Goal: Task Accomplishment & Management: Complete application form

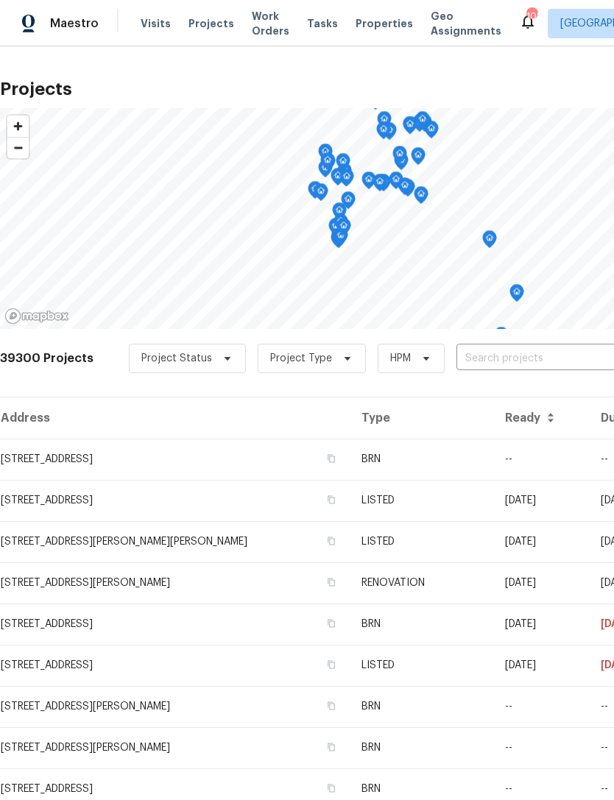
click at [491, 356] on input "text" at bounding box center [540, 358] width 168 height 23
type input "1300 mercy"
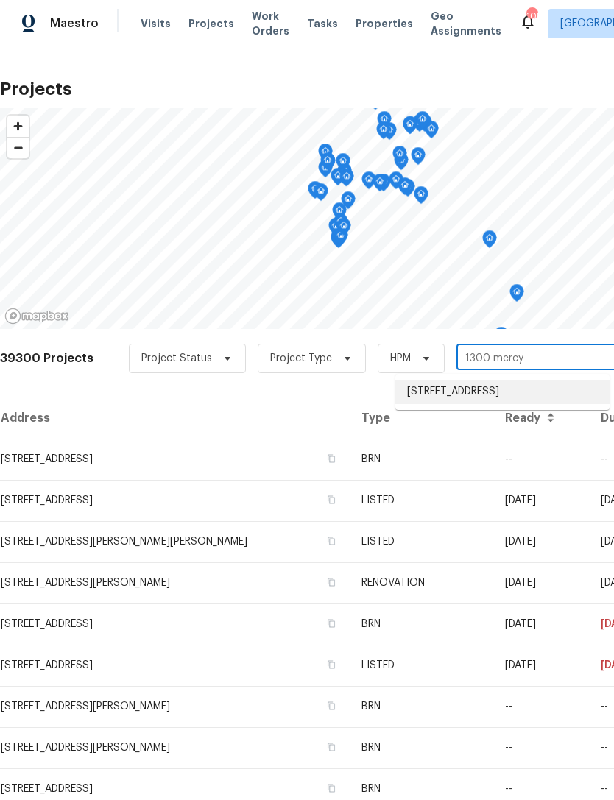
click at [522, 392] on li "[STREET_ADDRESS]" at bounding box center [502, 392] width 214 height 24
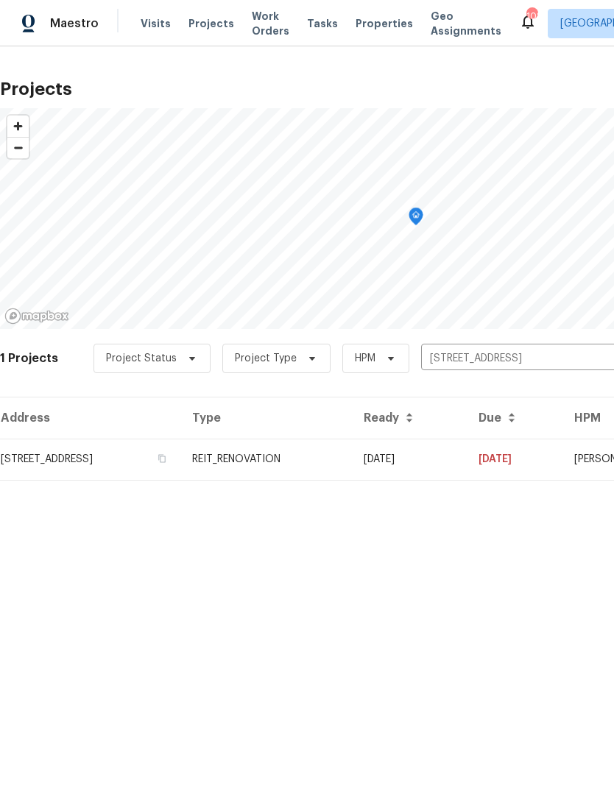
click at [352, 457] on td "REIT_RENOVATION" at bounding box center [265, 458] width 171 height 41
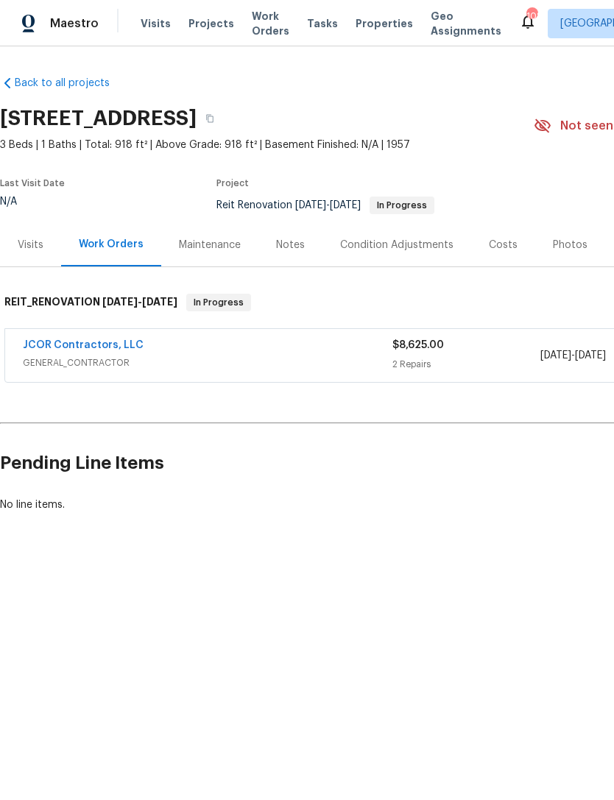
click at [491, 351] on div "$8,625.00" at bounding box center [466, 345] width 148 height 15
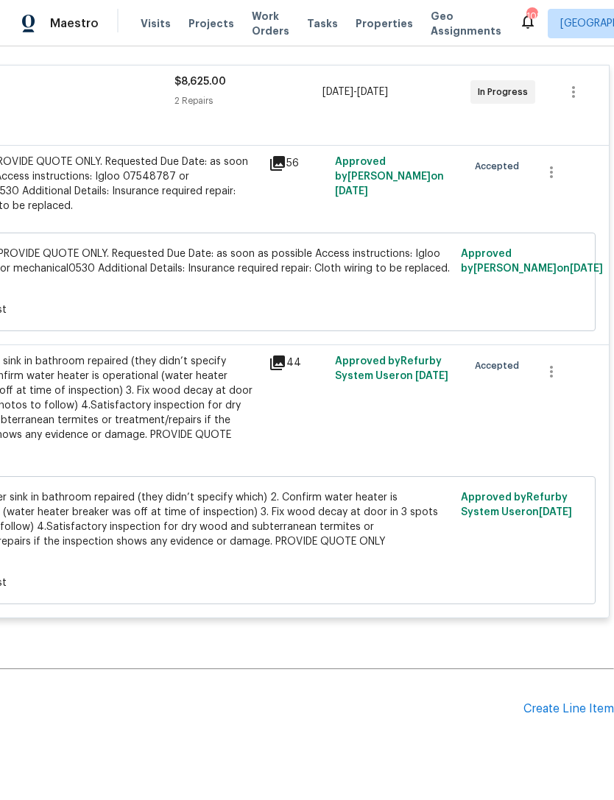
scroll to position [274, 218]
click at [571, 703] on div "Create Line Item" at bounding box center [568, 710] width 90 height 14
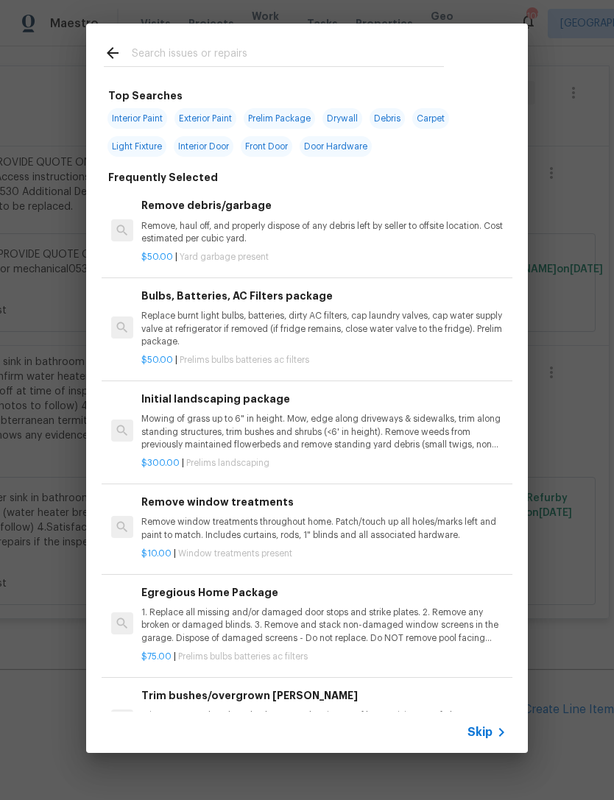
click at [333, 49] on input "text" at bounding box center [288, 55] width 312 height 22
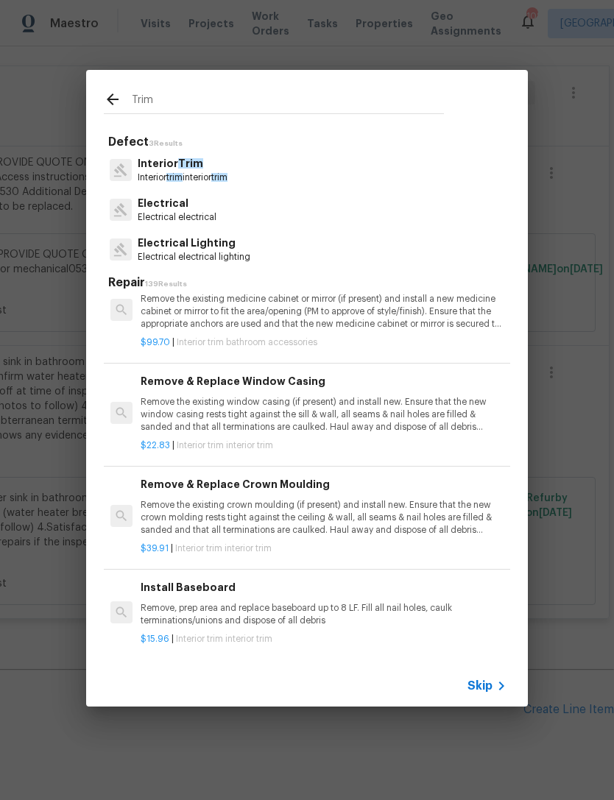
scroll to position [451, 0]
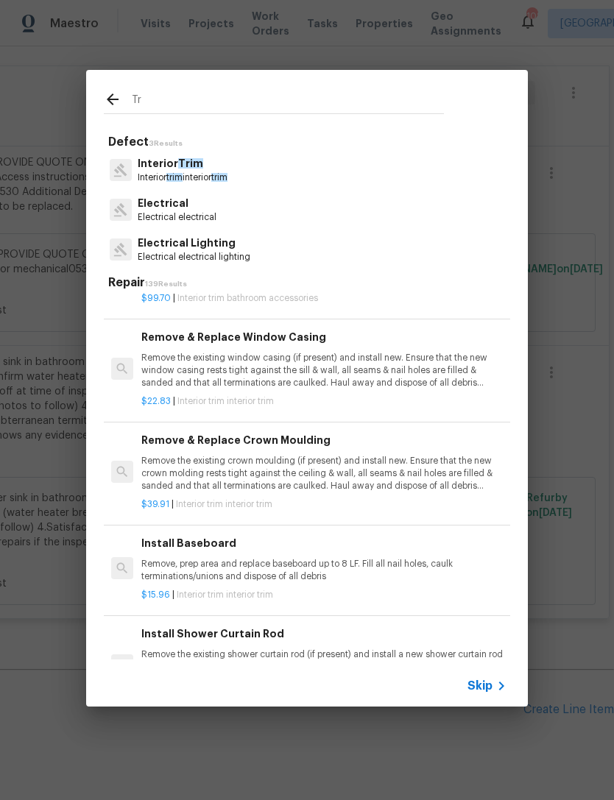
type input "T"
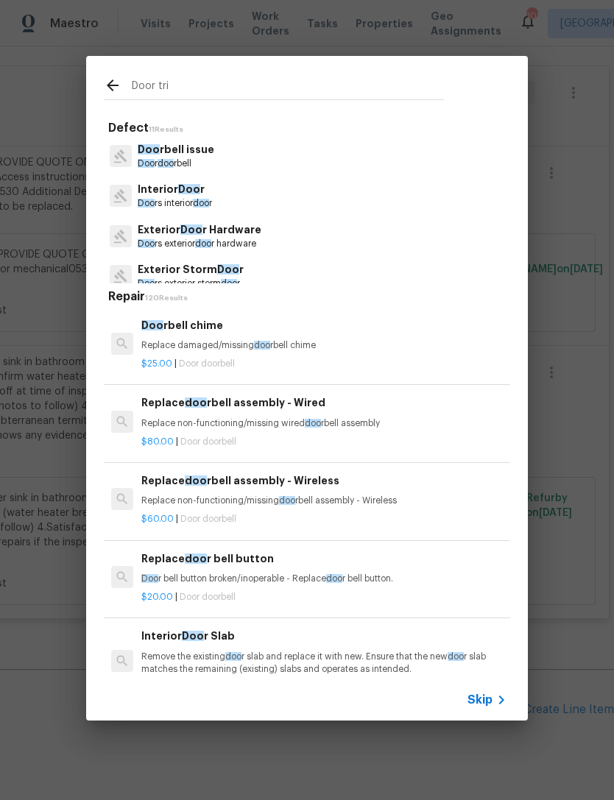
type input "Door trim"
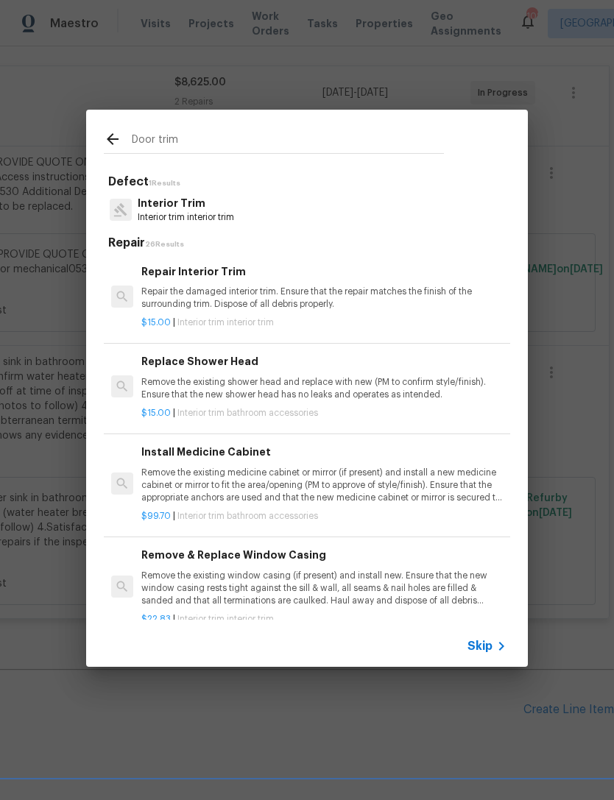
click at [268, 283] on div "Repair Interior Trim Repair the damaged interior trim. Ensure that the repair m…" at bounding box center [323, 287] width 365 height 48
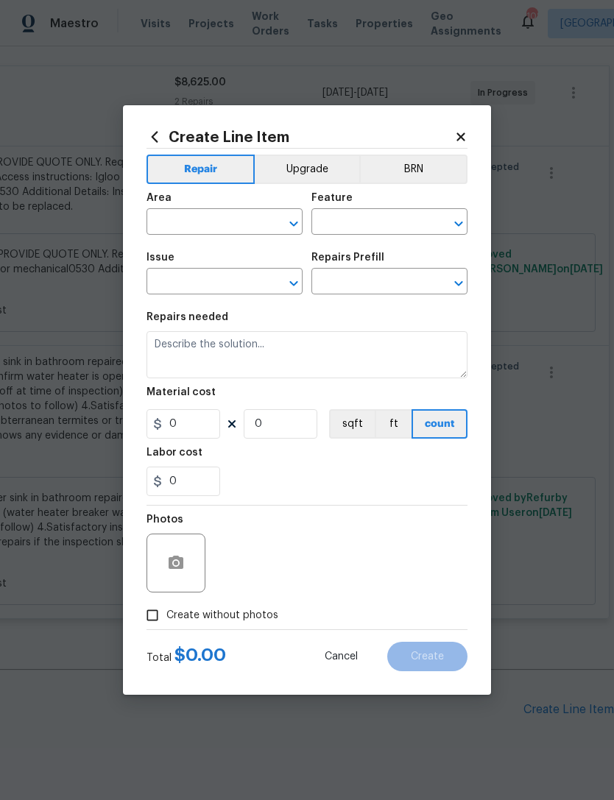
type input "Interior Trim"
type input "Repair Interior Trim $15.00"
type textarea "Repair the damaged interior trim. Ensure that the repair matches the finish of …"
type input "15"
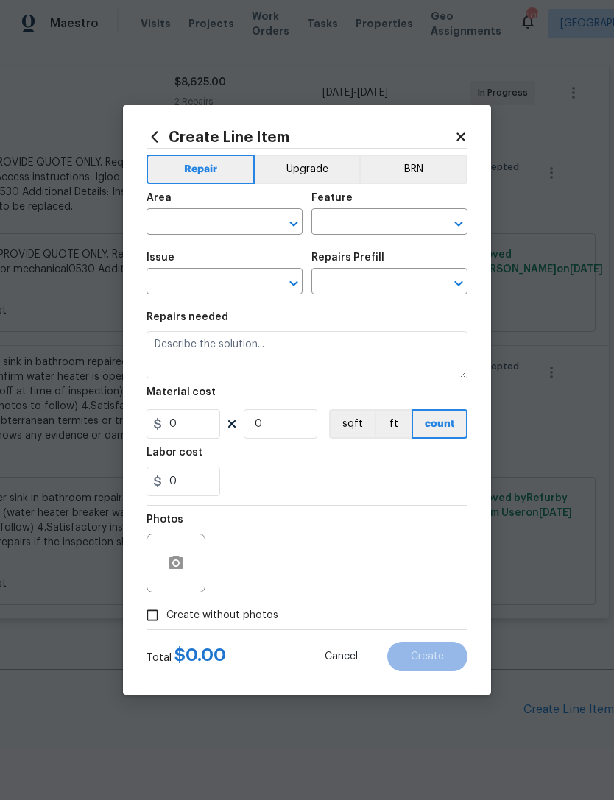
type input "1"
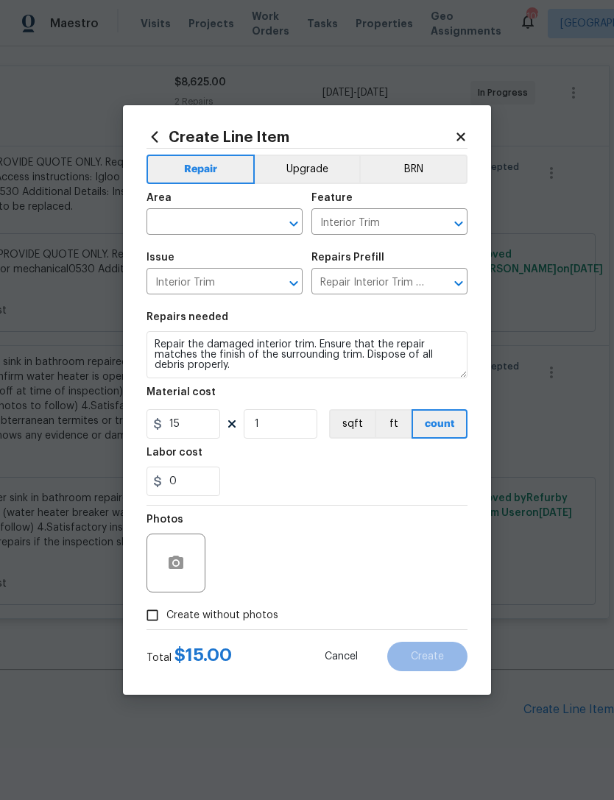
click at [226, 220] on input "text" at bounding box center [203, 223] width 115 height 23
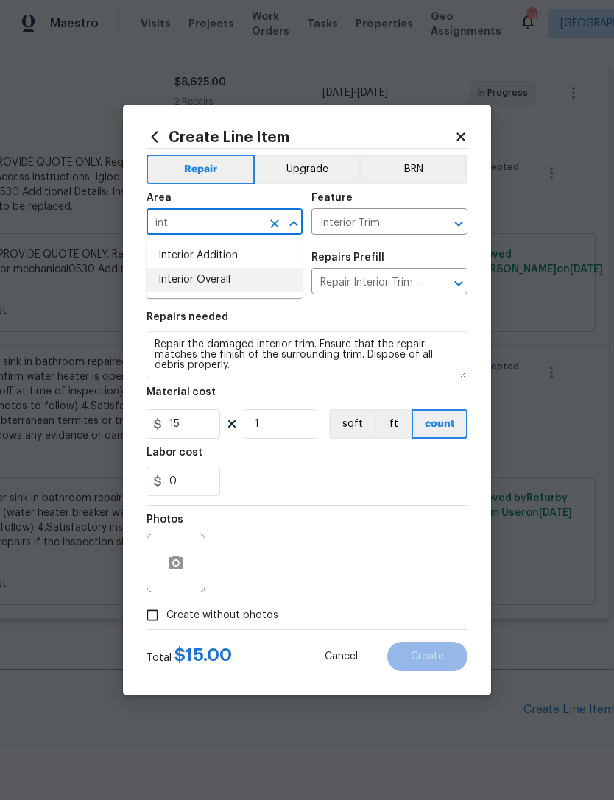
click at [227, 283] on li "Interior Overall" at bounding box center [224, 280] width 156 height 24
type input "Interior Overall"
click at [205, 423] on input "15" at bounding box center [183, 423] width 74 height 29
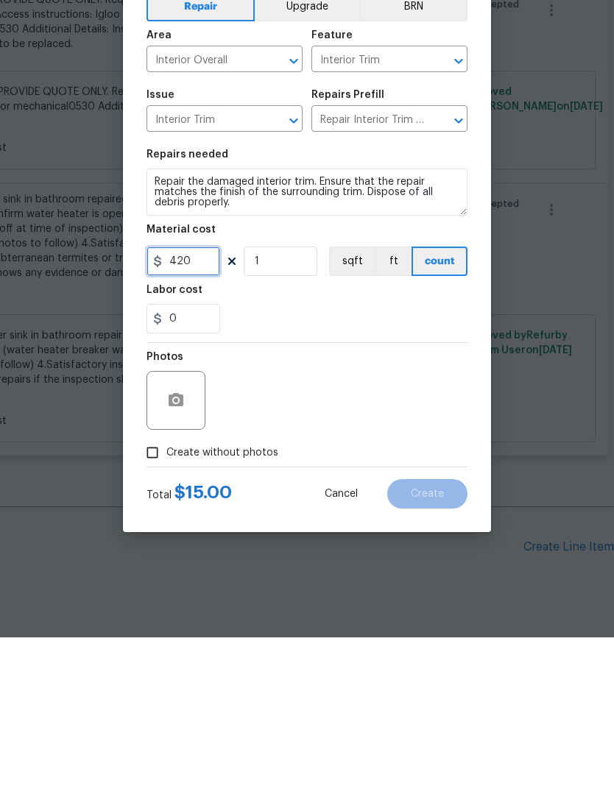
type input "420"
click at [154, 601] on input "Create without photos" at bounding box center [152, 615] width 28 height 28
checkbox input "true"
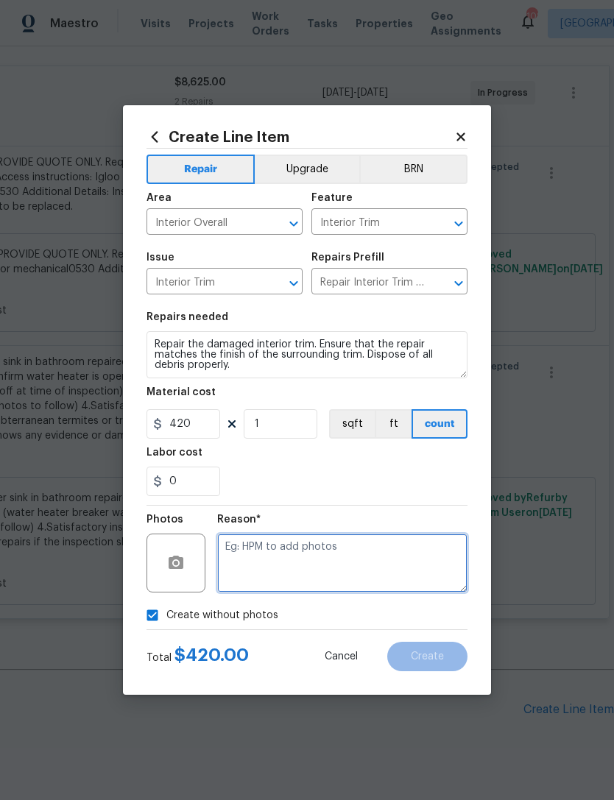
click at [299, 558] on textarea at bounding box center [342, 562] width 250 height 59
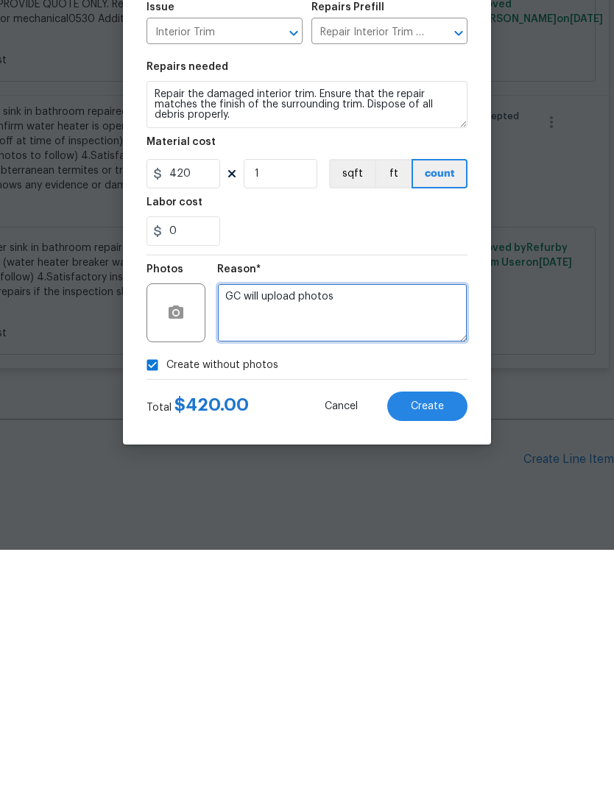
type textarea "GC will upload photos"
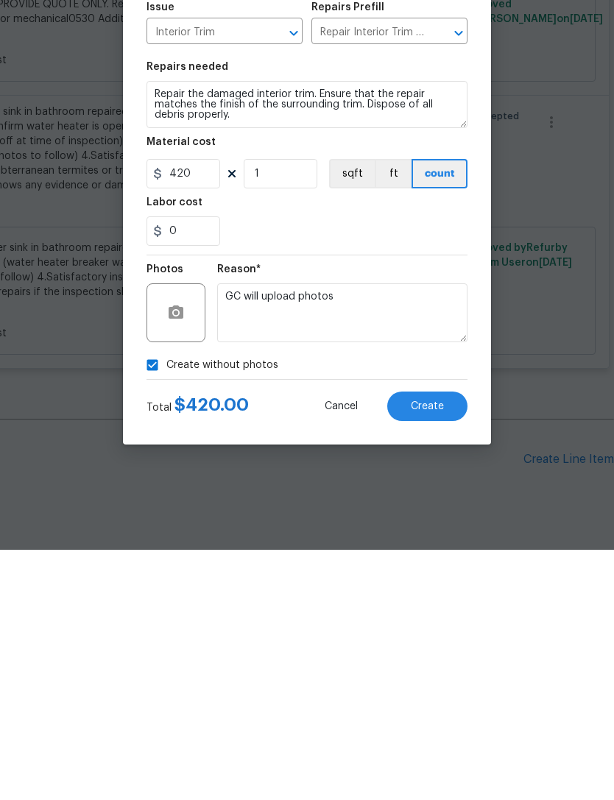
click at [446, 642] on button "Create" at bounding box center [427, 656] width 80 height 29
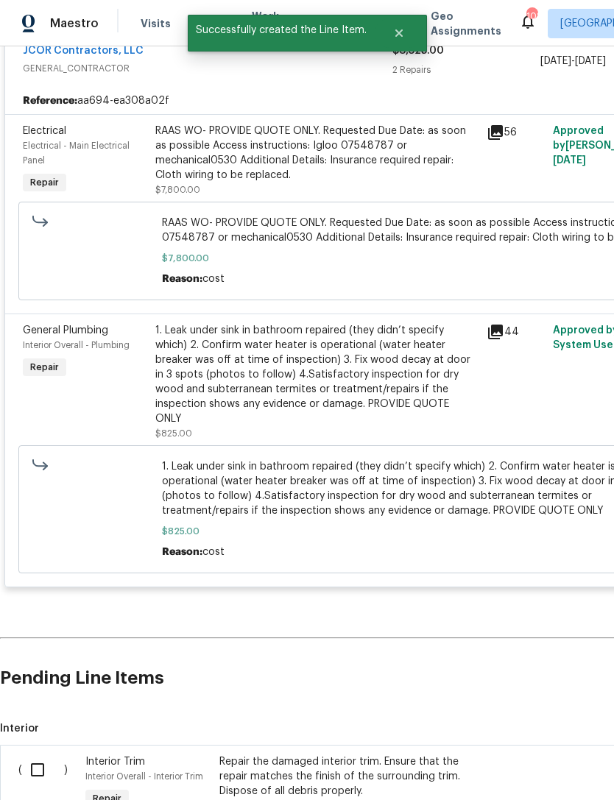
scroll to position [305, 0]
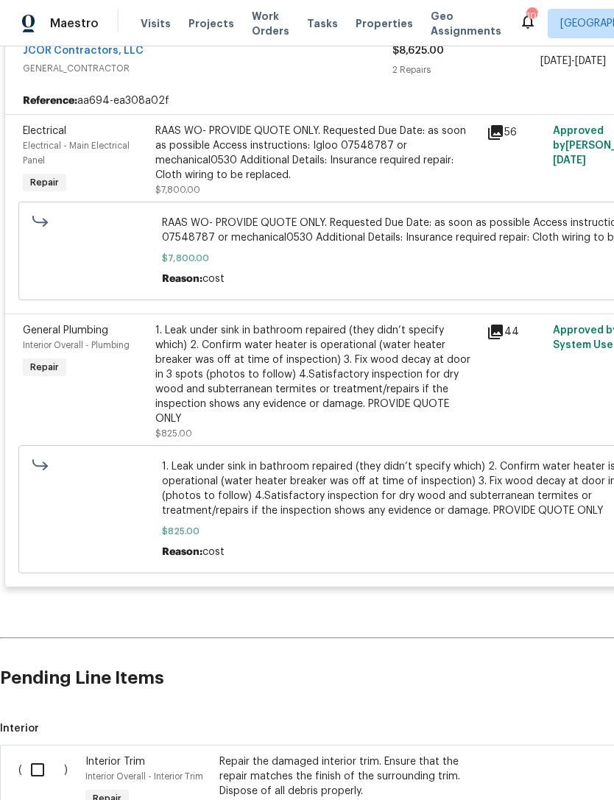
click at [43, 754] on input "checkbox" at bounding box center [43, 769] width 42 height 31
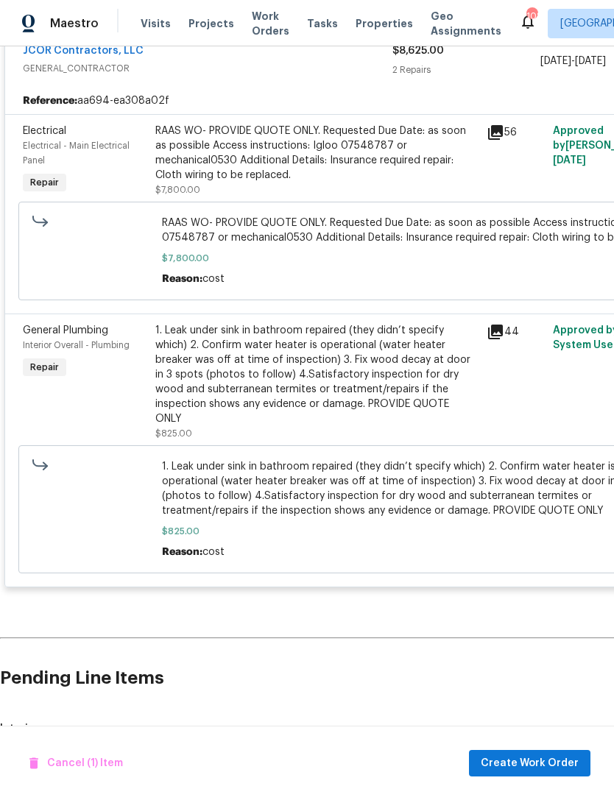
click at [38, 754] on input "checkbox" at bounding box center [43, 769] width 42 height 31
checkbox input "false"
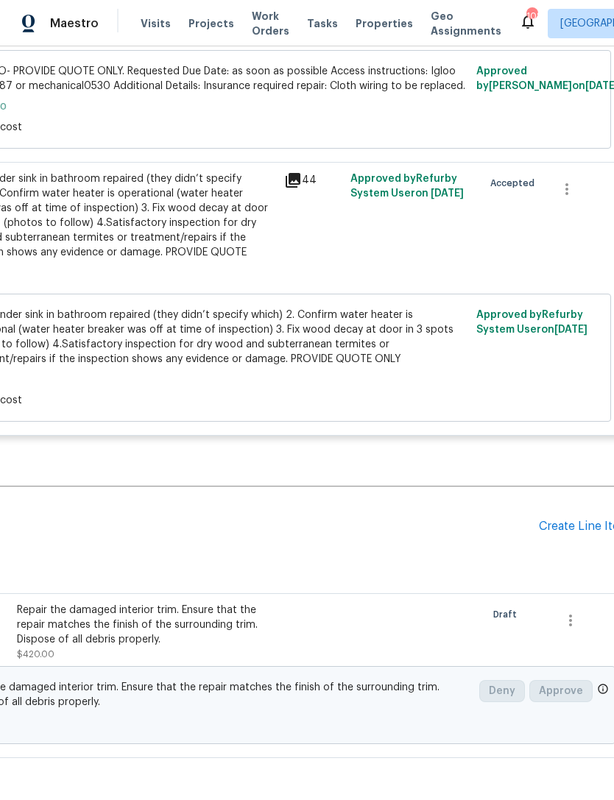
scroll to position [457, 204]
click at [567, 519] on div "Create Line Item" at bounding box center [582, 526] width 90 height 14
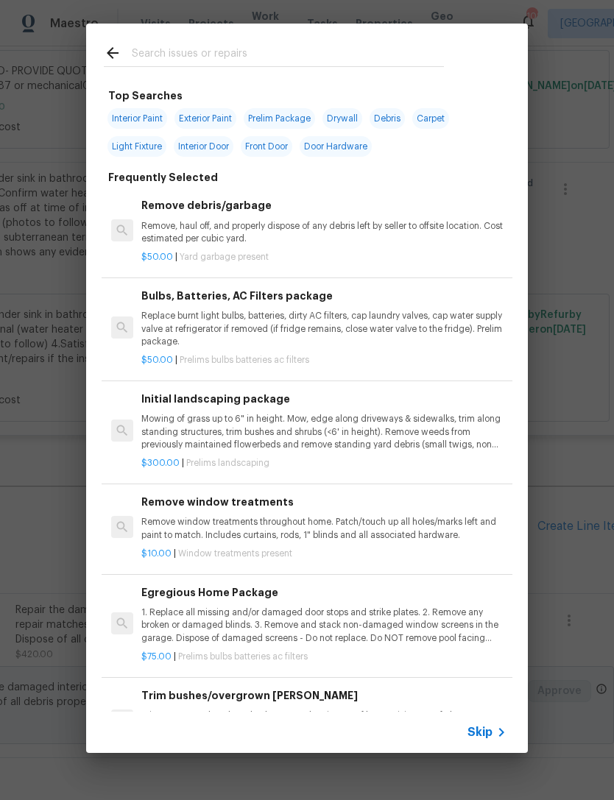
click at [312, 49] on input "text" at bounding box center [288, 55] width 312 height 22
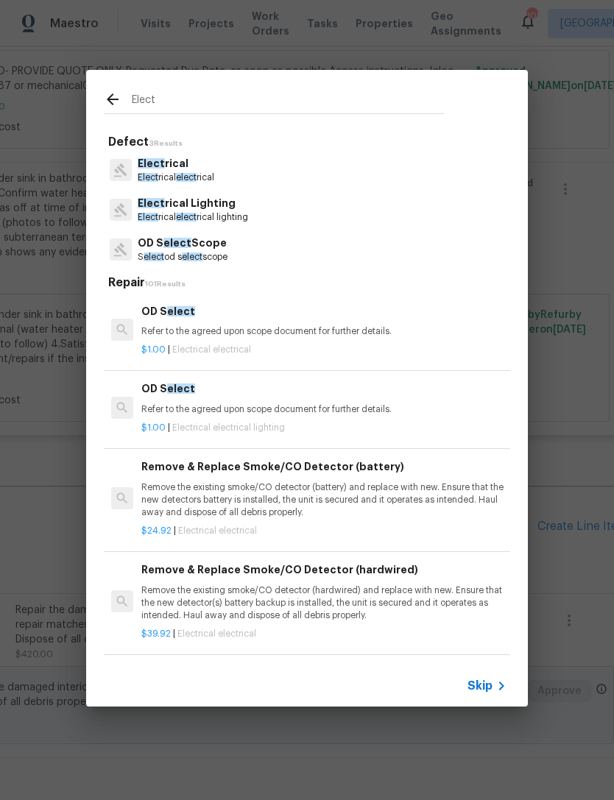
type input "Elect"
click at [231, 168] on div "Elect rical Elect rical elect rical" at bounding box center [307, 170] width 406 height 40
click at [230, 168] on div "Elect rical Elect rical elect rical" at bounding box center [307, 170] width 406 height 40
click at [225, 174] on div "Elect rical Elect rical elect rical" at bounding box center [307, 170] width 406 height 40
click at [186, 169] on p "Elect rical" at bounding box center [176, 163] width 77 height 15
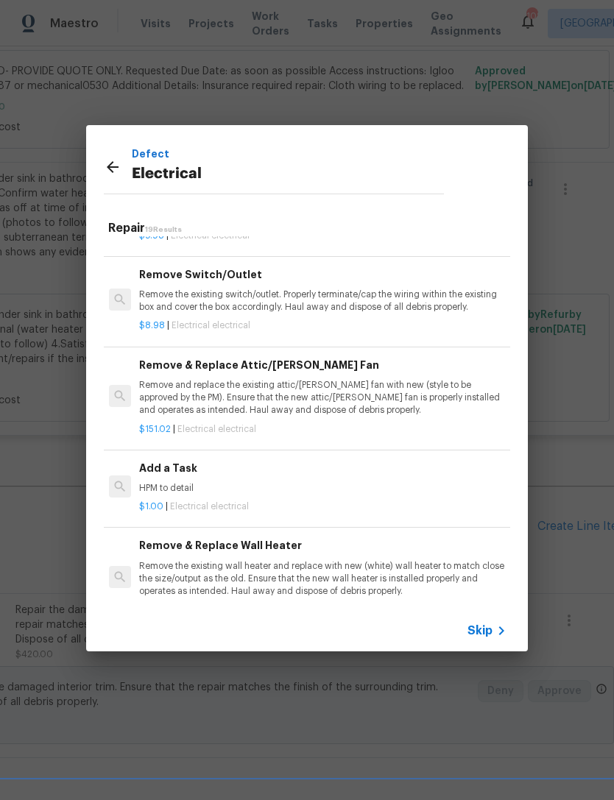
scroll to position [1023, 2]
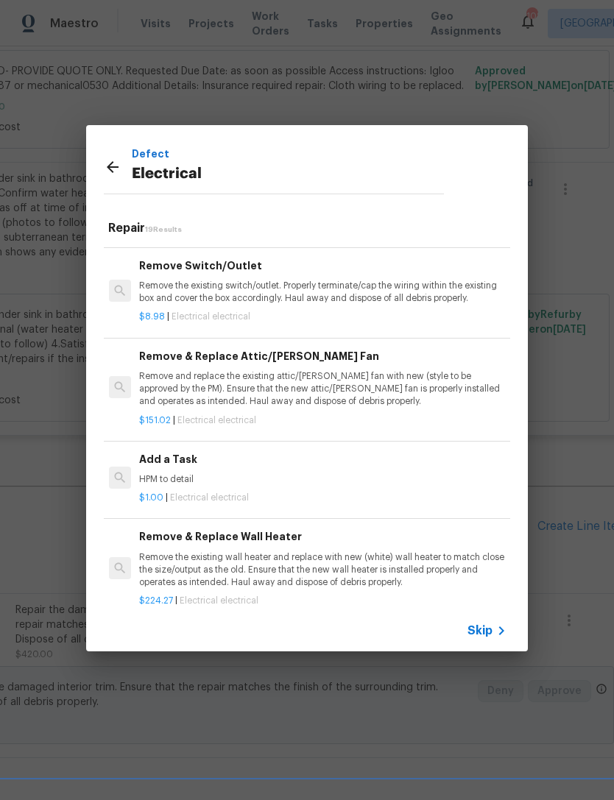
click at [256, 473] on p "HPM to detail" at bounding box center [321, 479] width 365 height 13
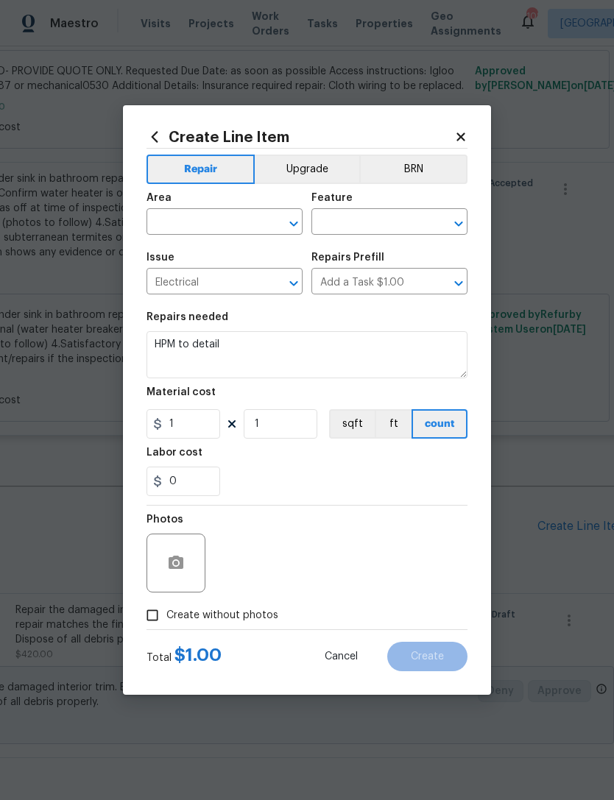
click at [227, 218] on input "text" at bounding box center [203, 223] width 115 height 23
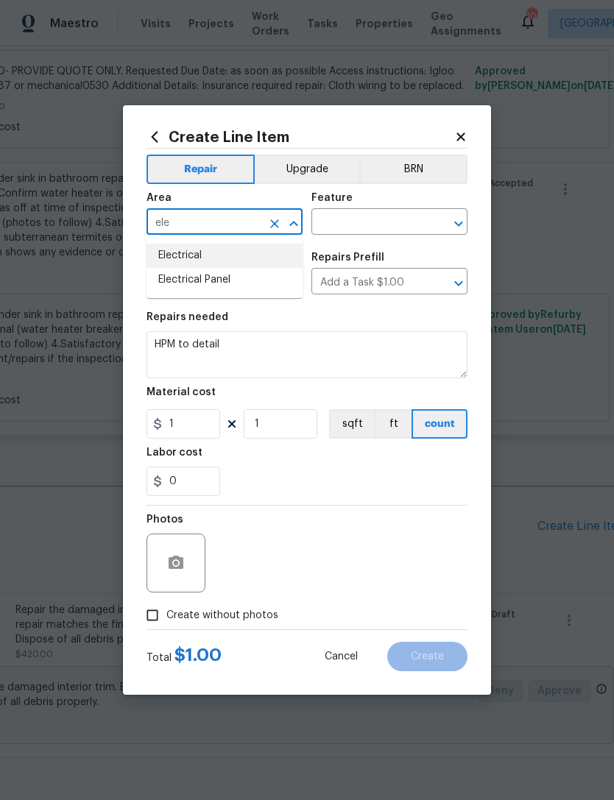
click at [219, 259] on li "Electrical" at bounding box center [224, 256] width 156 height 24
type input "Electrical"
click at [219, 258] on div "Issue" at bounding box center [224, 261] width 156 height 19
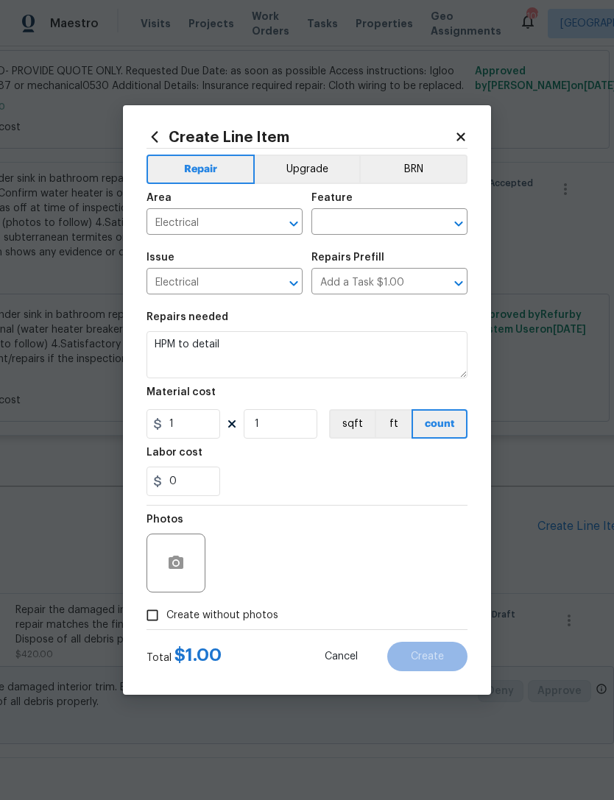
click at [391, 210] on div "Feature" at bounding box center [389, 202] width 156 height 19
click at [408, 205] on div "Feature" at bounding box center [389, 202] width 156 height 19
click at [377, 222] on input "text" at bounding box center [368, 223] width 115 height 23
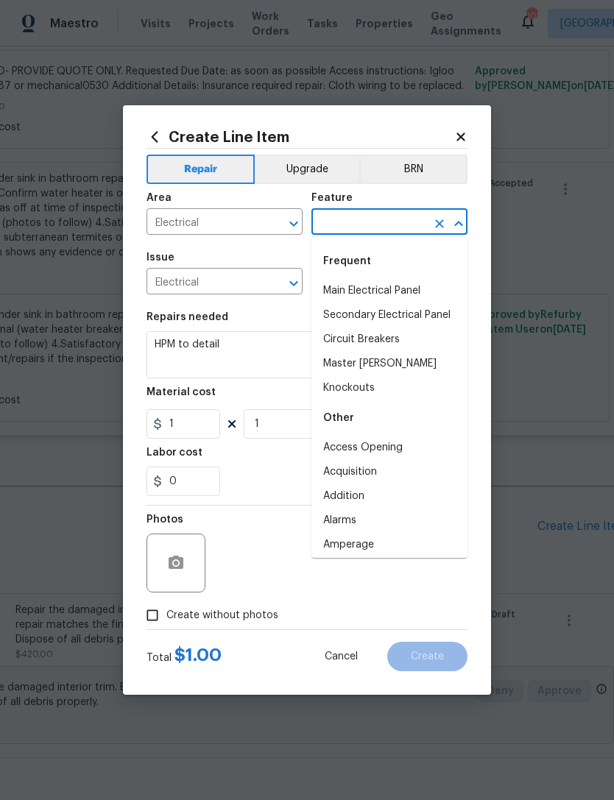
click at [377, 222] on input "text" at bounding box center [368, 223] width 115 height 23
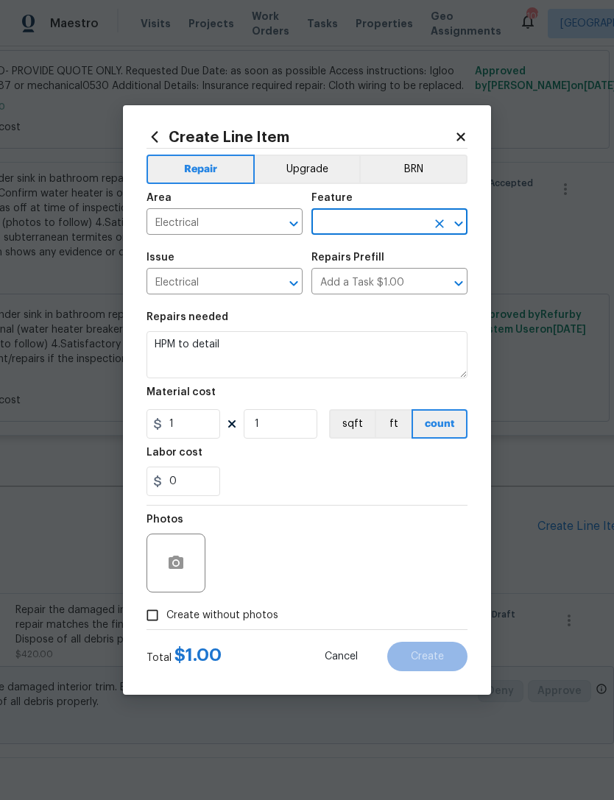
click at [370, 224] on input "text" at bounding box center [368, 223] width 115 height 23
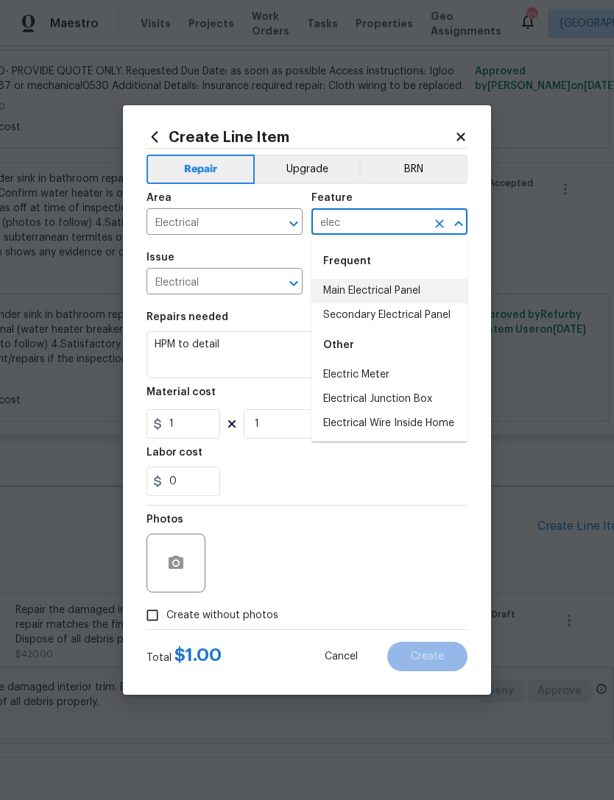
click at [405, 291] on li "Main Electrical Panel" at bounding box center [389, 291] width 156 height 24
type input "Main Electrical Panel"
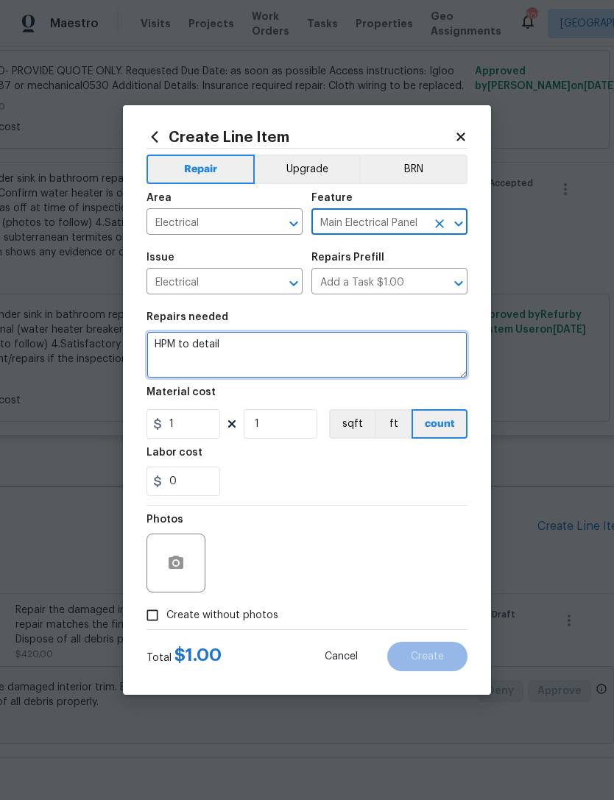
click at [363, 352] on textarea "HPM to detail" at bounding box center [306, 354] width 321 height 47
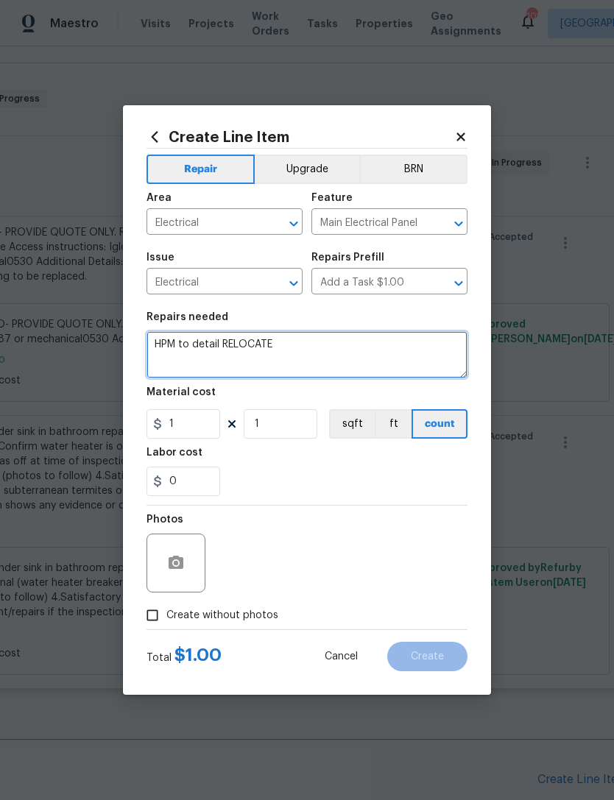
scroll to position [457, 204]
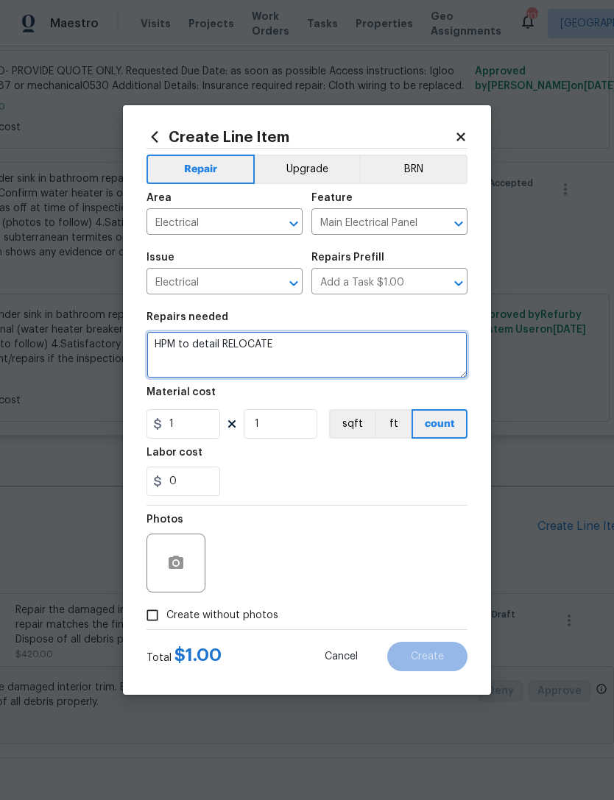
click at [368, 350] on textarea "HPM to detail RELOCATE" at bounding box center [306, 354] width 321 height 47
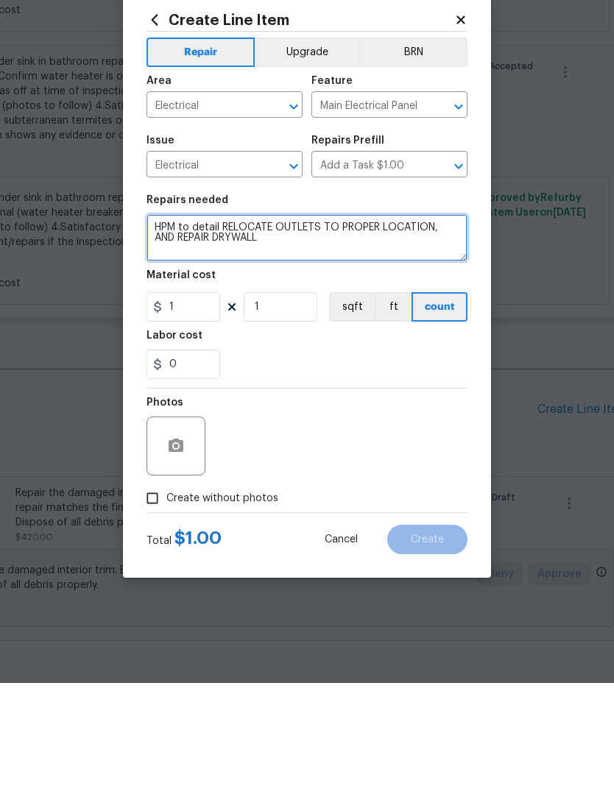
type textarea "HPM to detail RELOCATE OUTLETS TO PROPER LOCATION, AND REPAIR DRYWALL"
click at [154, 601] on input "Create without photos" at bounding box center [152, 615] width 28 height 28
checkbox input "true"
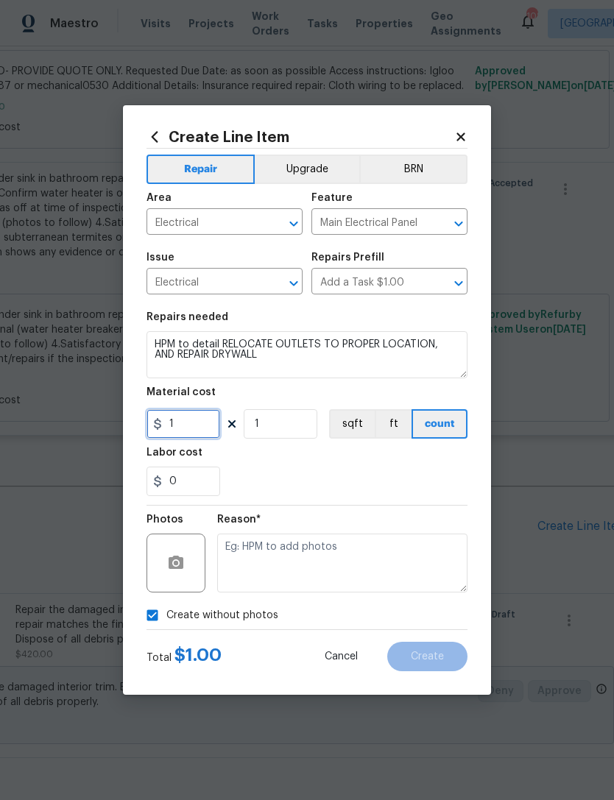
click at [200, 425] on input "1" at bounding box center [183, 423] width 74 height 29
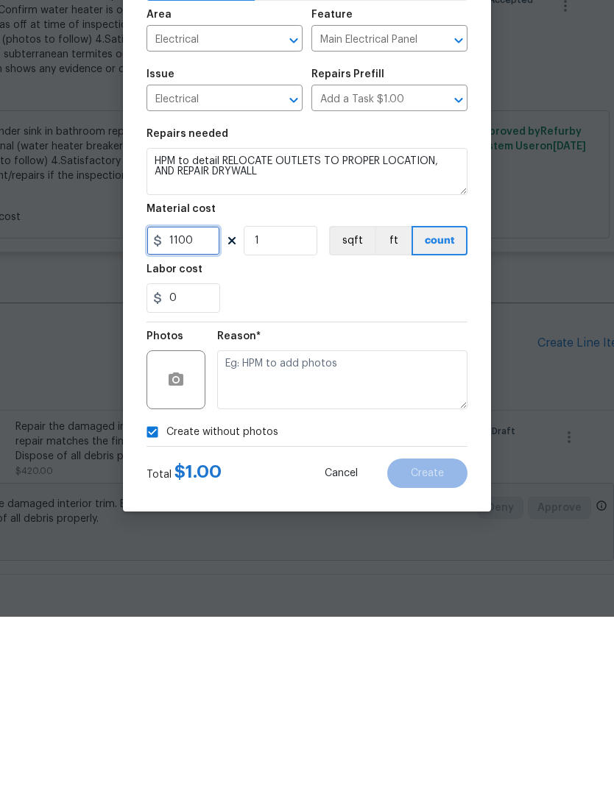
type input "1100"
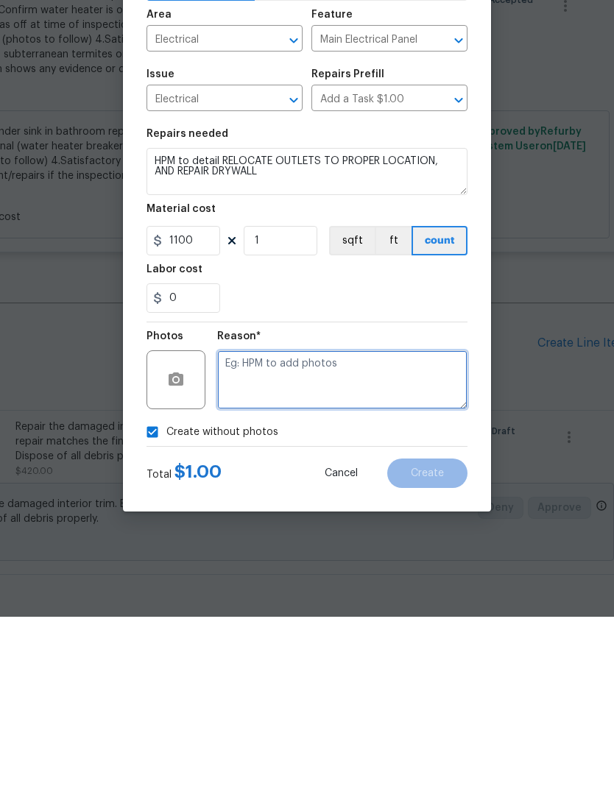
click at [313, 533] on textarea at bounding box center [342, 562] width 250 height 59
type textarea "GC WILL UPLOAD PHOTOS"
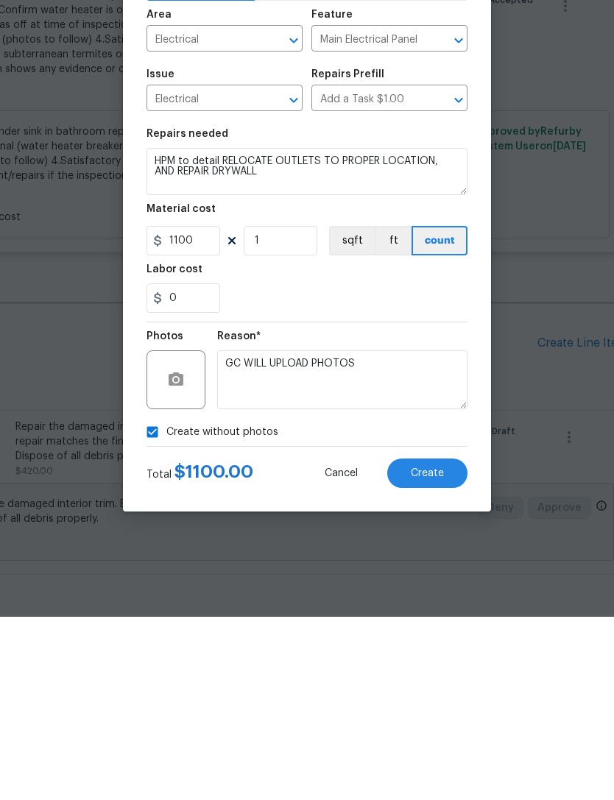
click at [428, 651] on span "Create" at bounding box center [427, 656] width 33 height 11
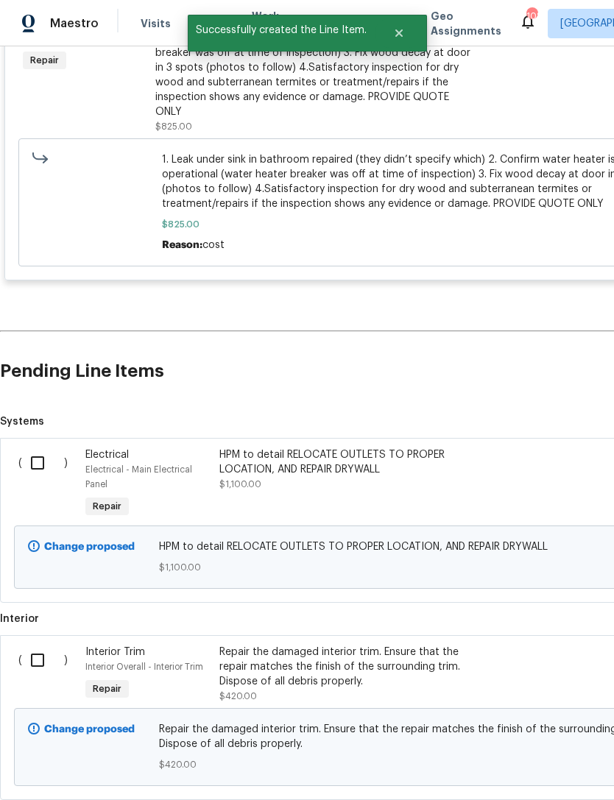
scroll to position [612, 0]
click at [42, 447] on input "checkbox" at bounding box center [43, 462] width 42 height 31
checkbox input "true"
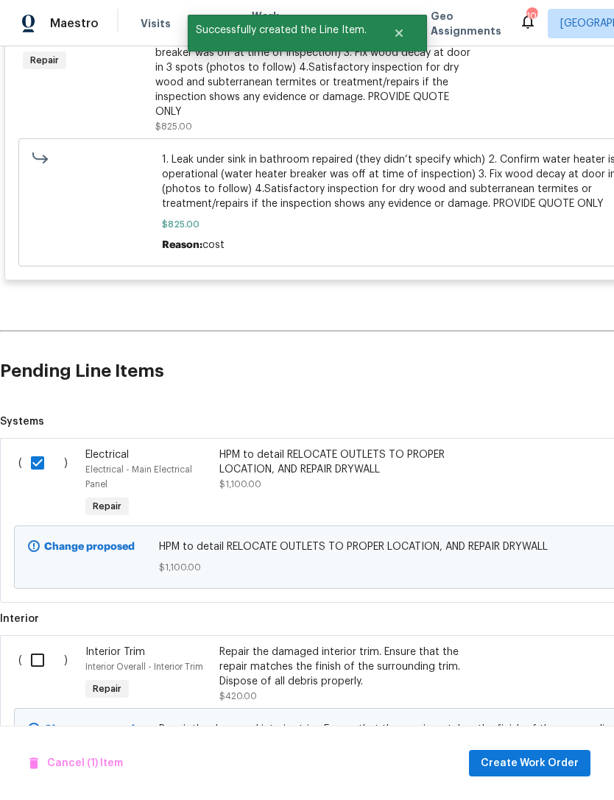
click at [42, 644] on input "checkbox" at bounding box center [43, 659] width 42 height 31
click at [553, 767] on span "Create Work Order" at bounding box center [529, 763] width 98 height 18
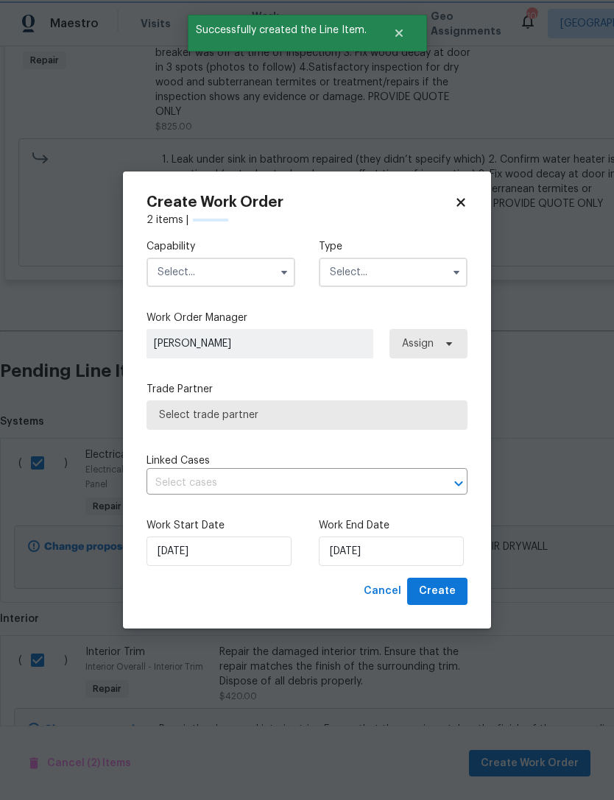
checkbox input "false"
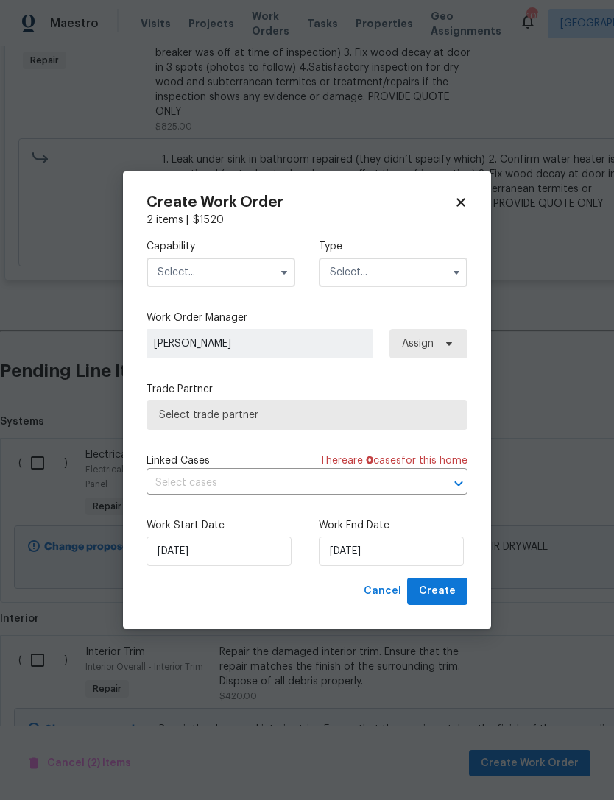
click at [240, 269] on input "text" at bounding box center [220, 271] width 149 height 29
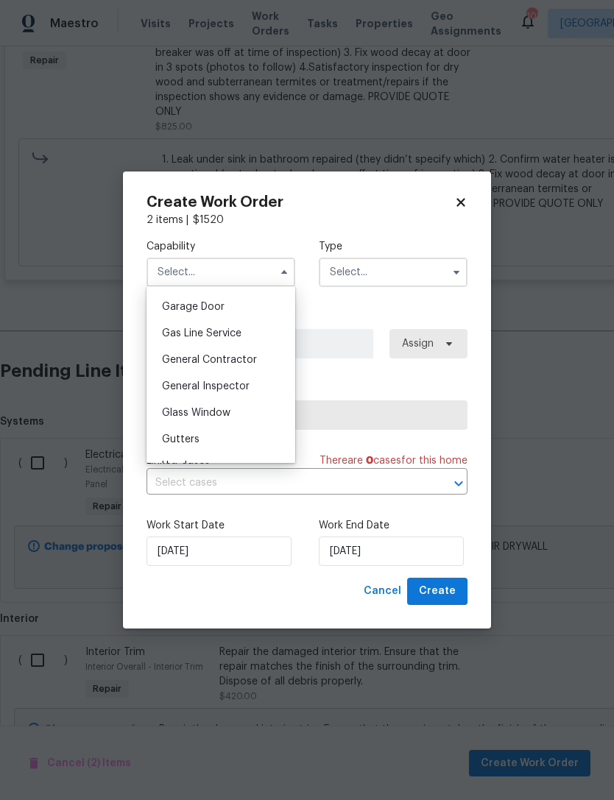
scroll to position [653, 0]
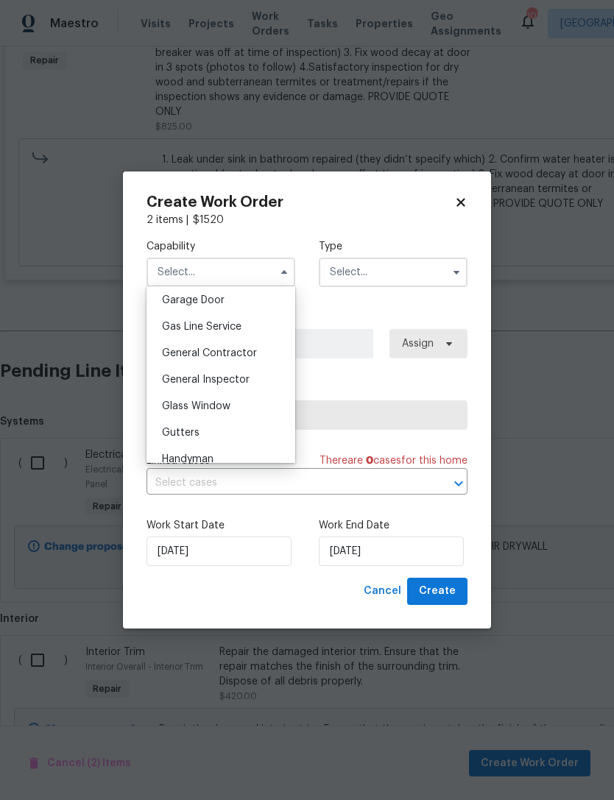
click at [246, 349] on span "General Contractor" at bounding box center [209, 353] width 95 height 10
type input "General Contractor"
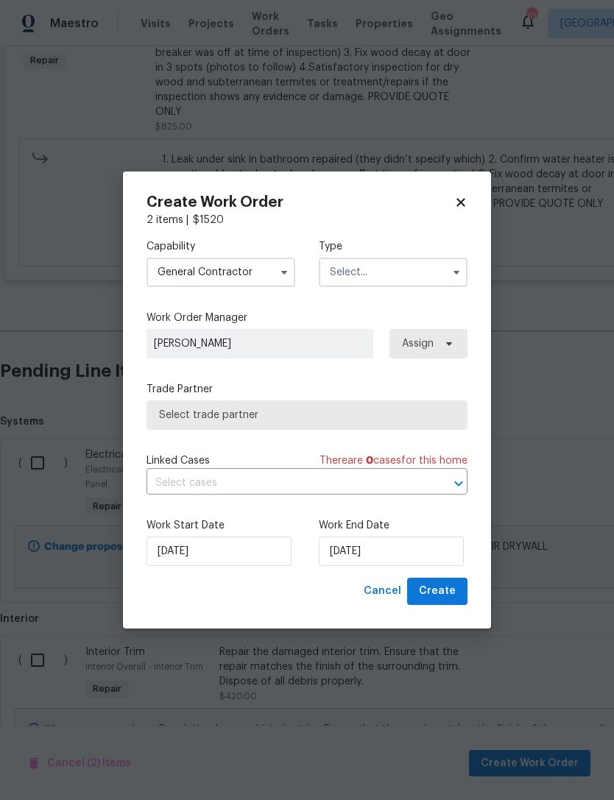
click at [391, 277] on input "text" at bounding box center [393, 271] width 149 height 29
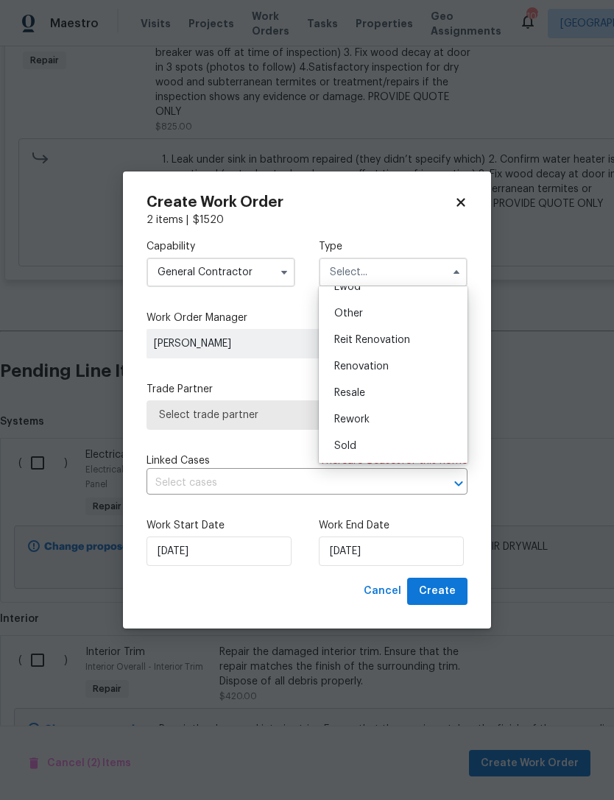
scroll to position [175, 0]
click at [402, 349] on div "Reit Renovation" at bounding box center [392, 340] width 141 height 26
type input "Reit Renovation"
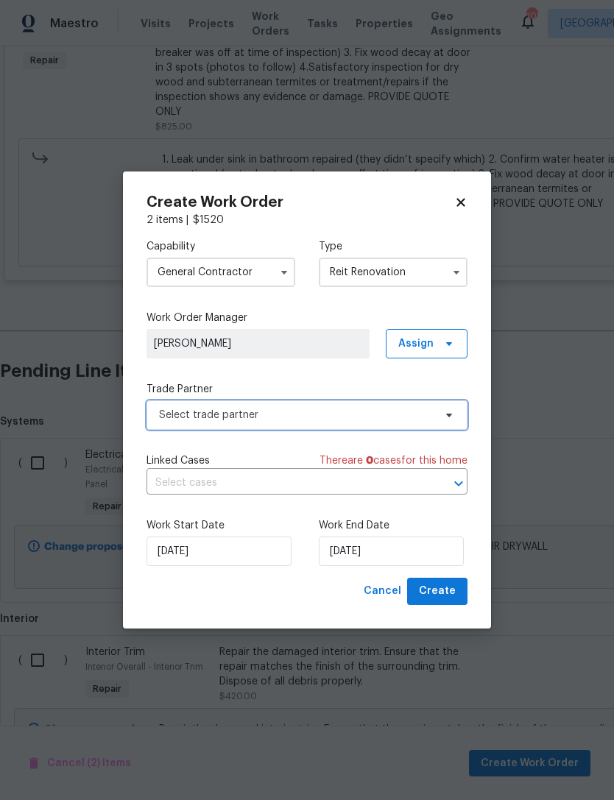
click at [310, 420] on span "Select trade partner" at bounding box center [296, 415] width 274 height 15
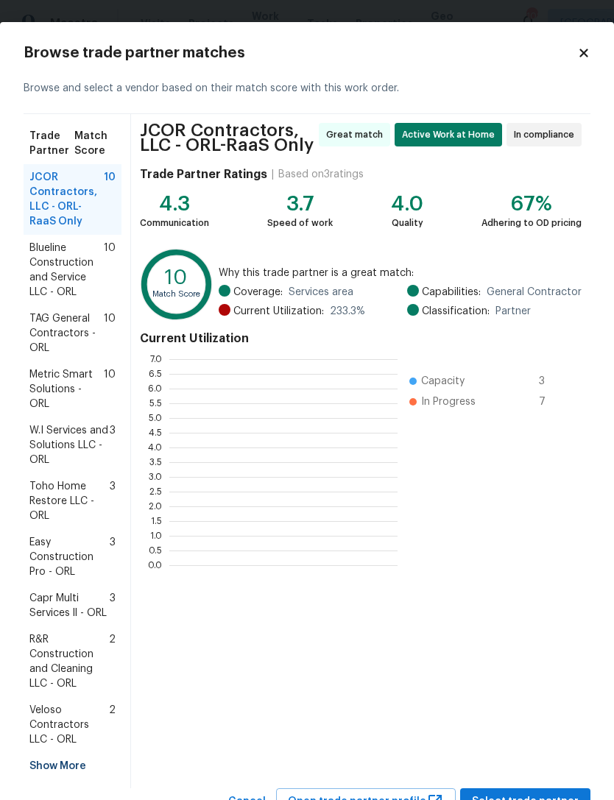
scroll to position [206, 228]
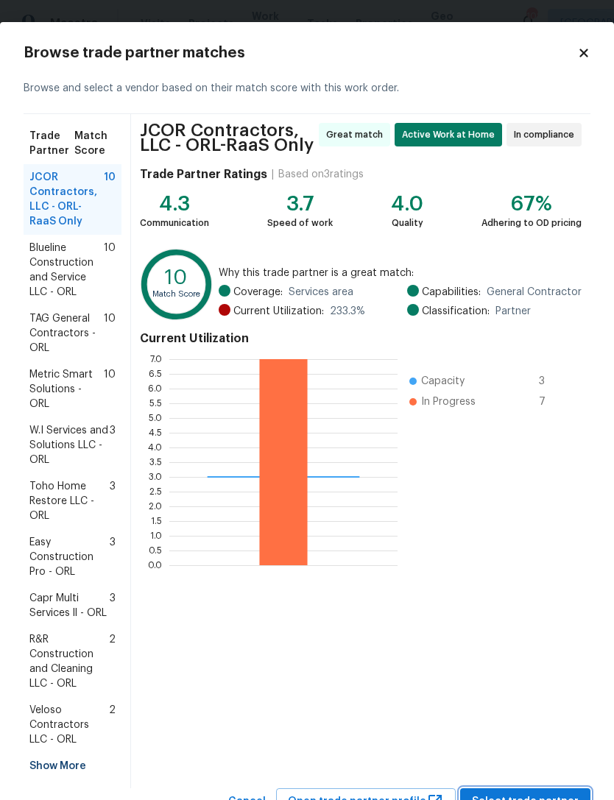
click at [539, 792] on span "Select trade partner" at bounding box center [525, 801] width 107 height 18
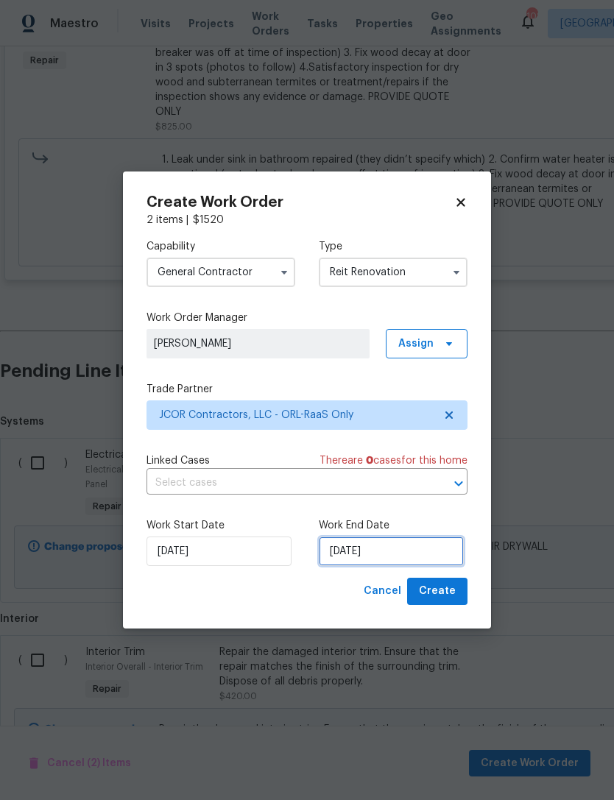
click at [387, 549] on input "[DATE]" at bounding box center [391, 550] width 145 height 29
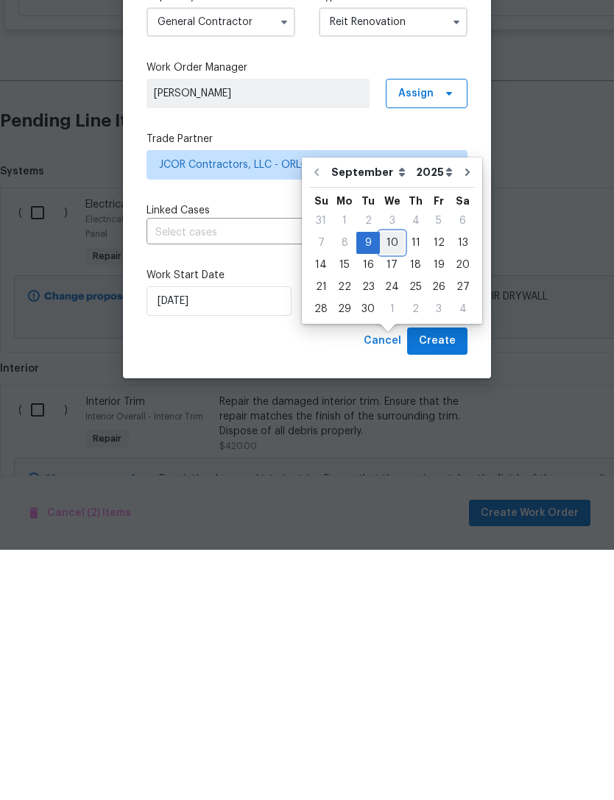
click at [391, 483] on div "10" at bounding box center [392, 493] width 24 height 21
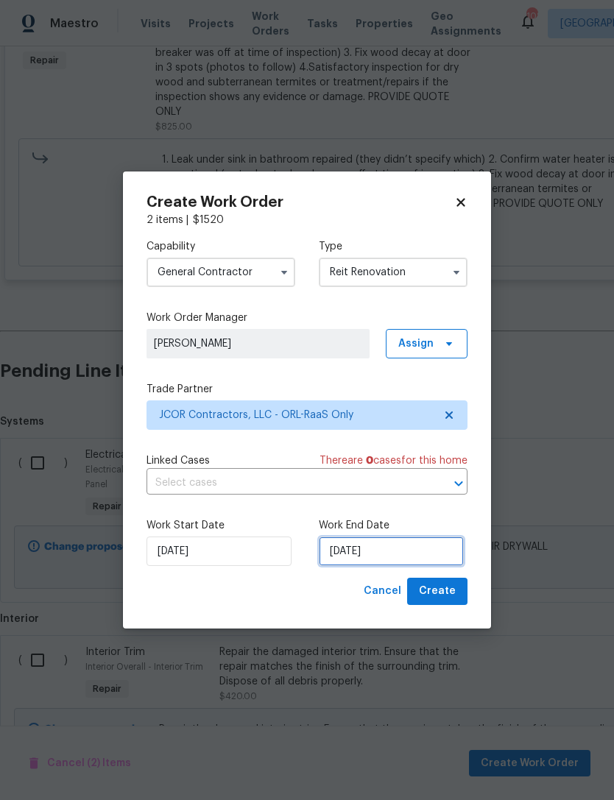
click at [383, 549] on input "9/10/2025" at bounding box center [391, 550] width 145 height 29
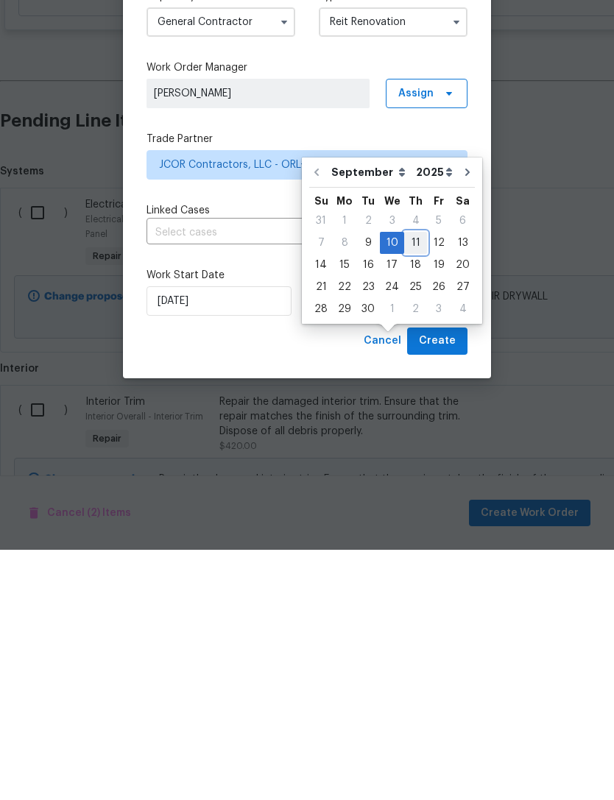
click at [410, 483] on div "11" at bounding box center [415, 493] width 23 height 21
type input "[DATE]"
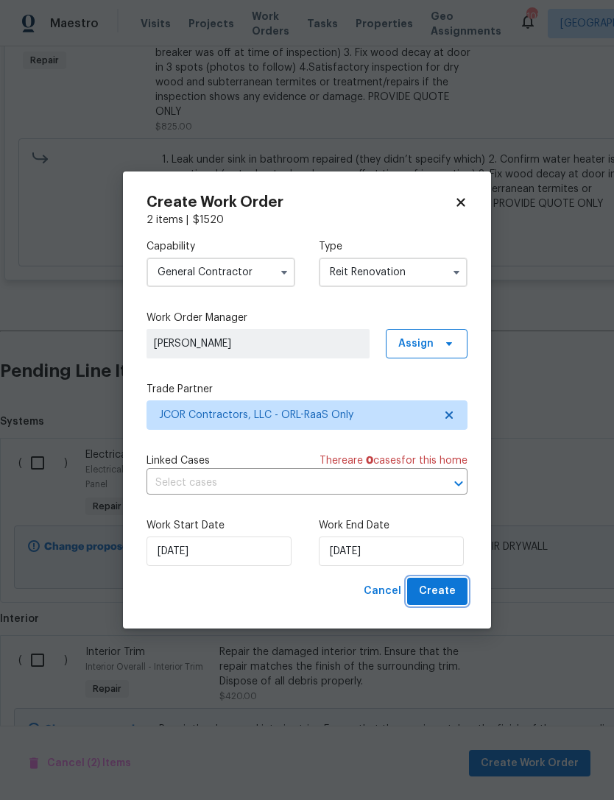
click at [442, 592] on span "Create" at bounding box center [437, 591] width 37 height 18
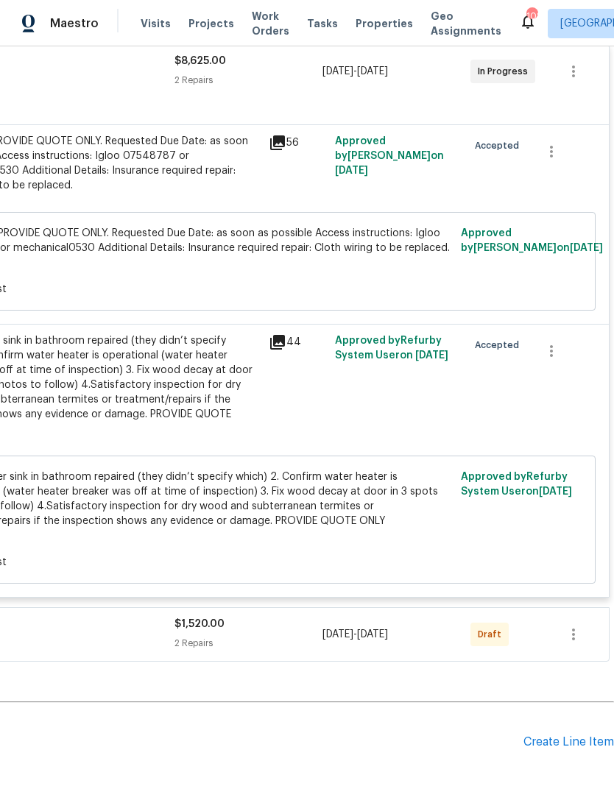
scroll to position [295, 218]
click at [577, 625] on icon "button" at bounding box center [573, 634] width 18 height 18
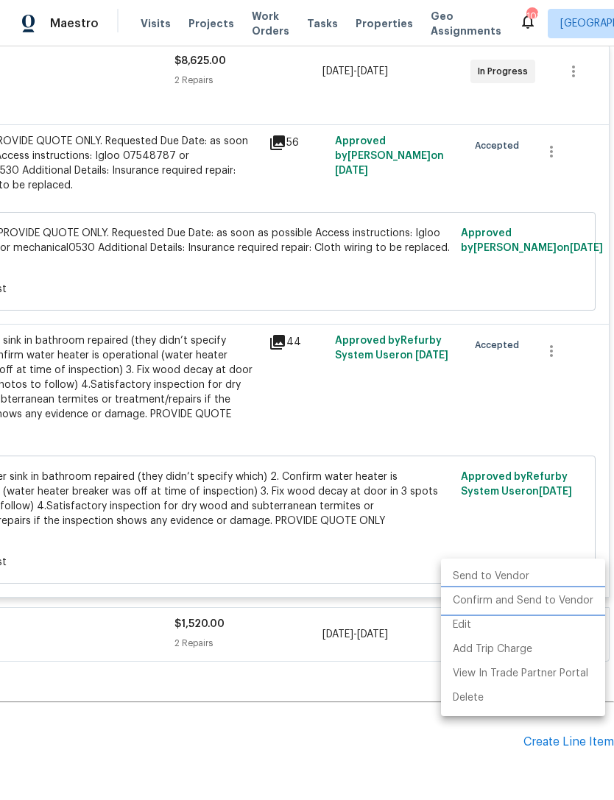
click at [543, 605] on li "Confirm and Send to Vendor" at bounding box center [523, 601] width 164 height 24
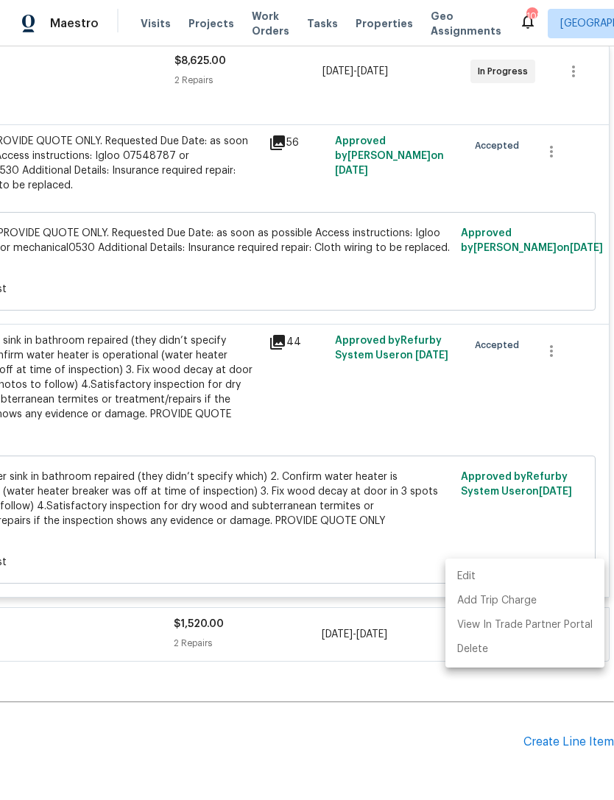
click at [305, 673] on div at bounding box center [307, 400] width 614 height 800
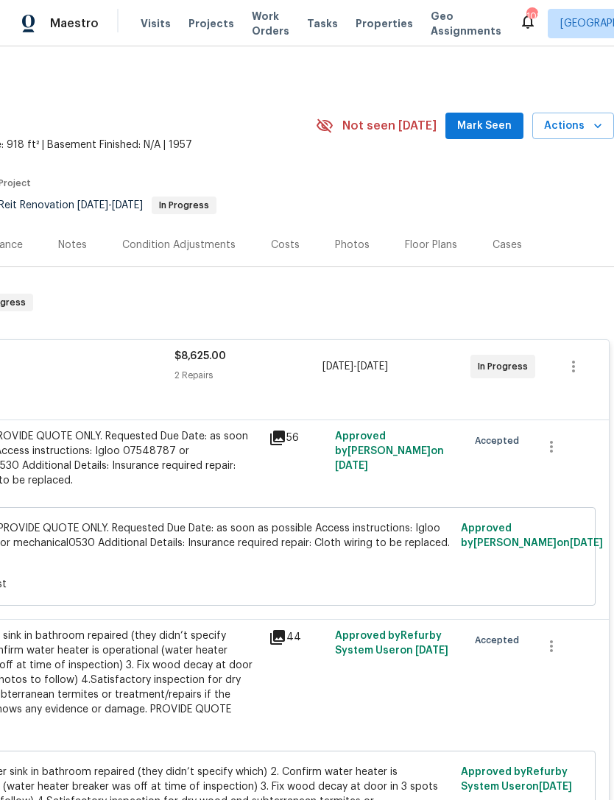
scroll to position [0, 0]
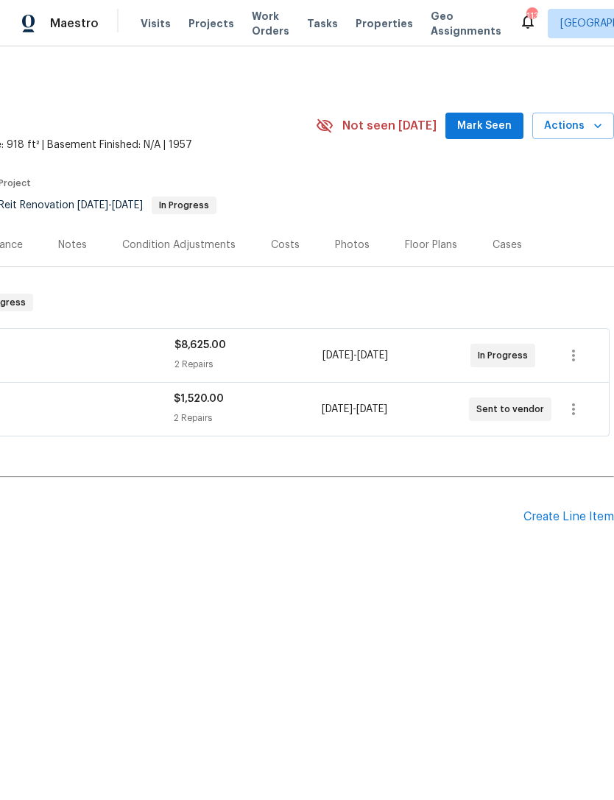
scroll to position [0, 218]
click at [280, 356] on div "$8,625.00 2 Repairs" at bounding box center [248, 355] width 148 height 35
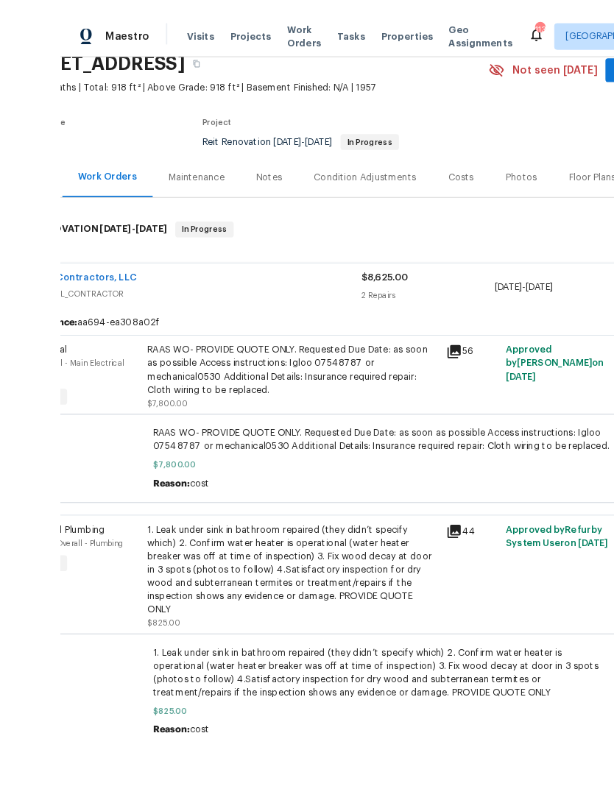
scroll to position [47, 0]
